Goal: Task Accomplishment & Management: Manage account settings

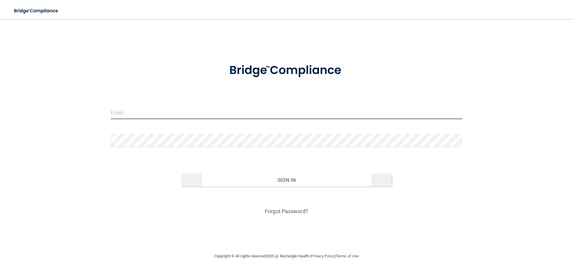
type input "[EMAIL_ADDRESS][DOMAIN_NAME]"
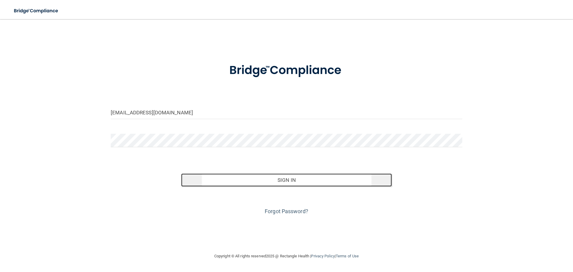
click at [315, 182] on button "Sign In" at bounding box center [286, 179] width 211 height 13
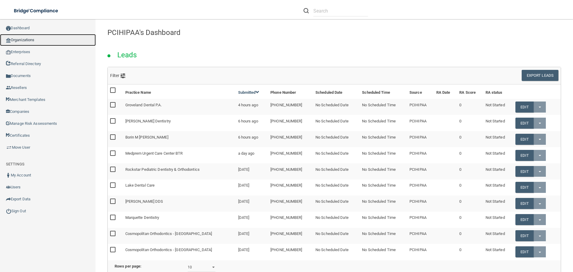
click at [24, 41] on link "Organizations" at bounding box center [48, 40] width 96 height 12
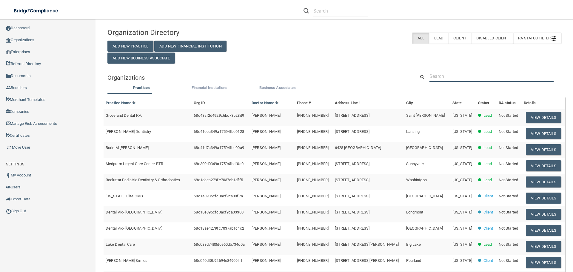
click at [491, 75] on input "text" at bounding box center [492, 76] width 124 height 11
paste input "[PERSON_NAME], DDS, PC"
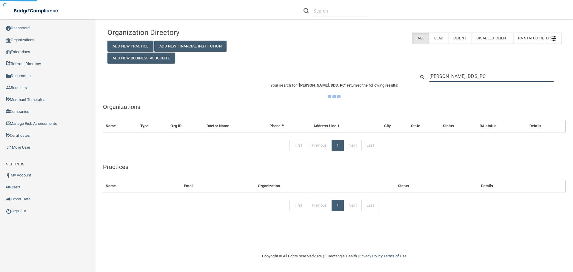
type input "[PERSON_NAME], DDS, PC"
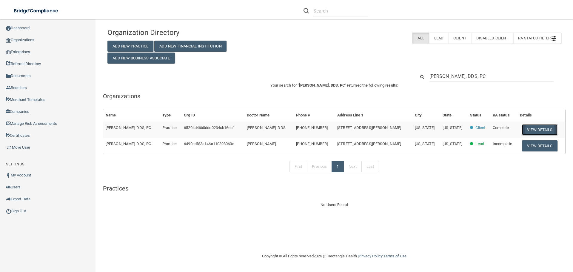
click at [535, 127] on button "View Details" at bounding box center [539, 129] width 35 height 11
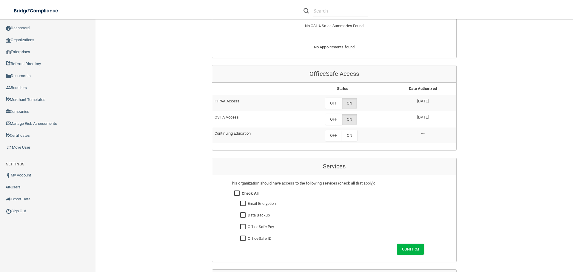
scroll to position [239, 0]
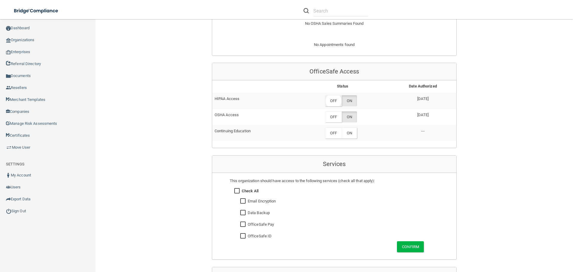
click at [326, 97] on label "OFF" at bounding box center [333, 100] width 17 height 11
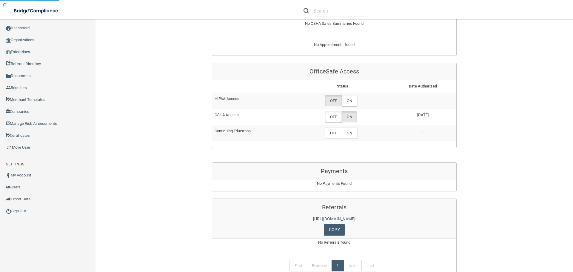
click at [331, 116] on label "OFF" at bounding box center [333, 116] width 17 height 11
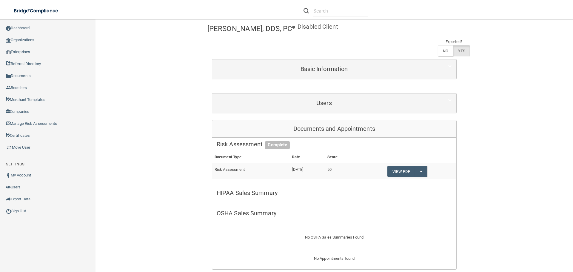
scroll to position [17, 0]
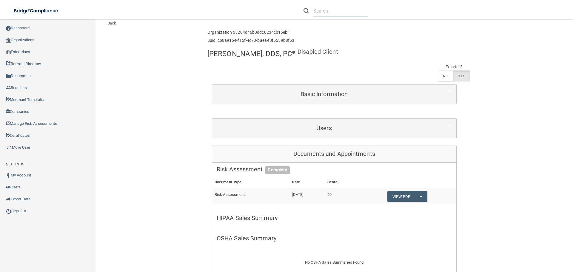
click at [323, 13] on input "text" at bounding box center [341, 10] width 55 height 11
paste input "[PERSON_NAME] DDS"
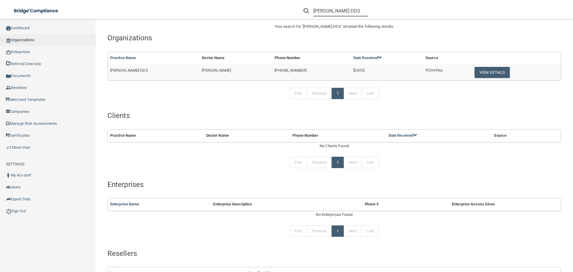
type input "[PERSON_NAME] DDS"
click at [30, 41] on link "Organizations" at bounding box center [48, 40] width 96 height 12
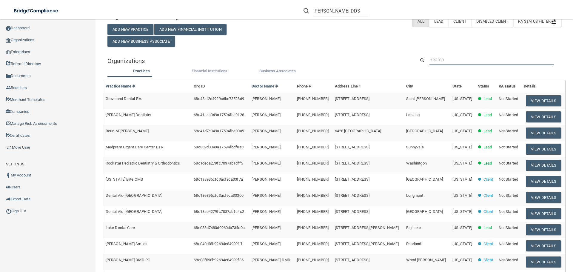
click at [441, 59] on input "text" at bounding box center [492, 59] width 124 height 11
paste input "[PERSON_NAME] DDS"
type input "[PERSON_NAME] DDS"
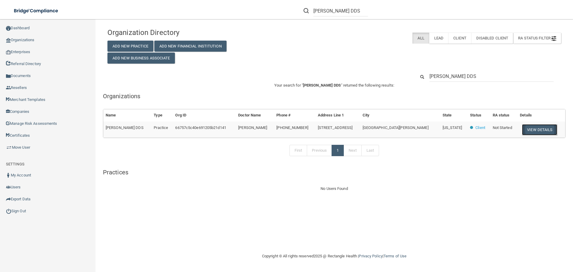
click at [522, 128] on button "View Details" at bounding box center [539, 129] width 35 height 11
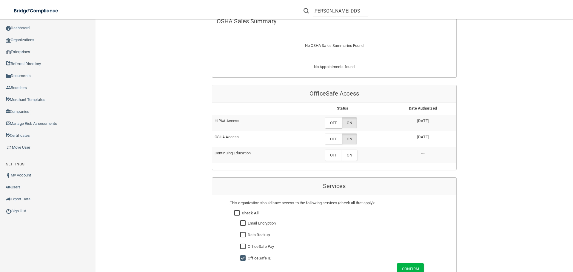
scroll to position [209, 0]
click at [329, 123] on label "OFF" at bounding box center [333, 123] width 17 height 11
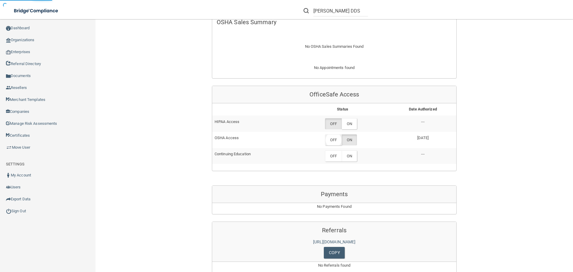
click at [331, 138] on label "OFF" at bounding box center [333, 139] width 17 height 11
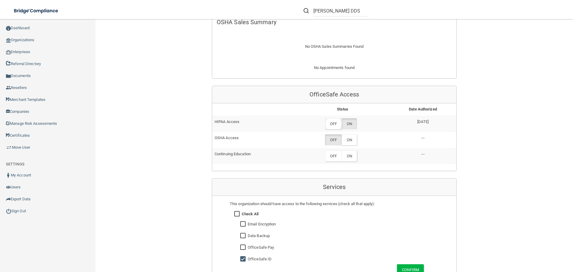
click at [329, 125] on label "OFF" at bounding box center [333, 123] width 17 height 11
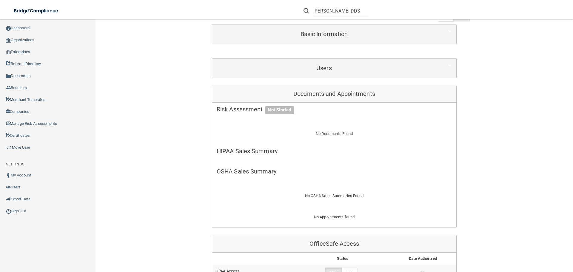
scroll to position [0, 0]
